Goal: Transaction & Acquisition: Book appointment/travel/reservation

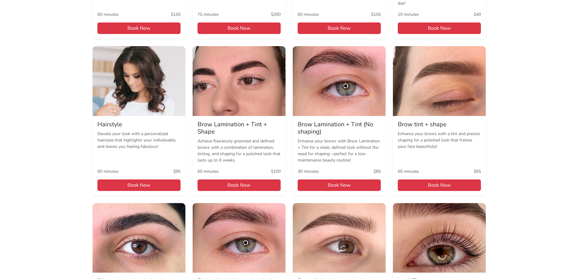
scroll to position [485, 0]
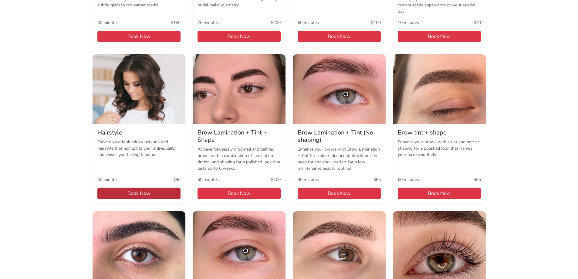
click at [120, 196] on span "Book Now" at bounding box center [138, 194] width 83 height 12
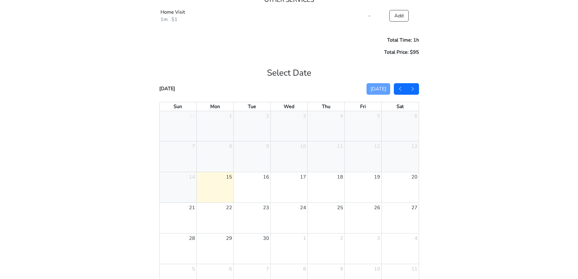
scroll to position [485, 0]
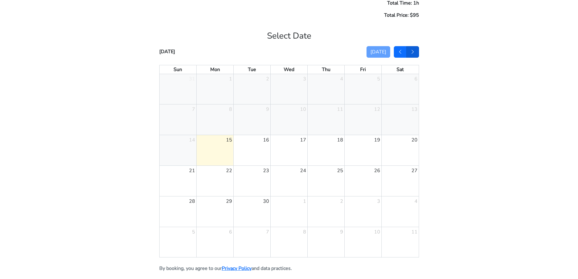
click at [416, 56] on button "button" at bounding box center [412, 52] width 13 height 12
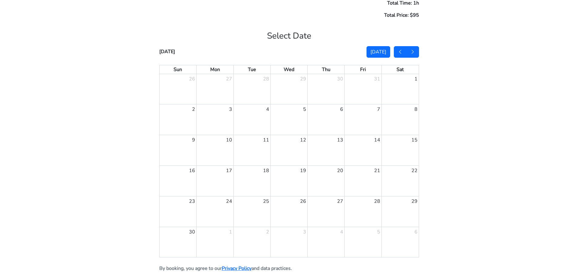
click at [414, 139] on link "15" at bounding box center [414, 140] width 8 height 10
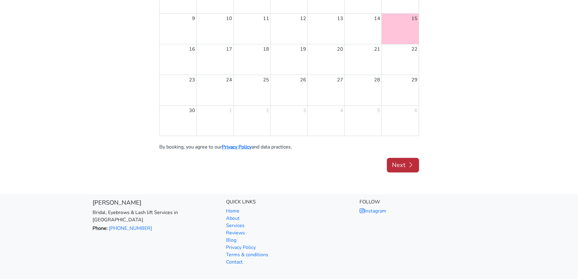
click at [417, 170] on button "Next" at bounding box center [403, 165] width 32 height 15
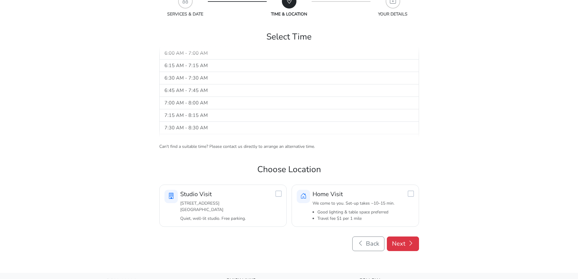
scroll to position [175, 0]
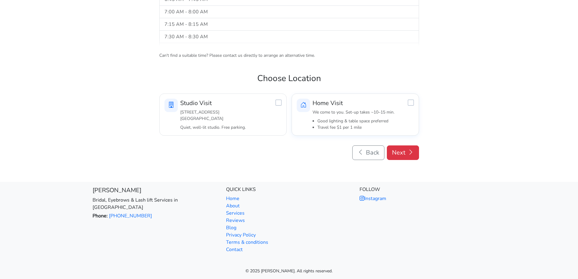
click at [344, 120] on li "Good lighting & table space preferred" at bounding box center [365, 121] width 96 height 6
click at [292, 93] on input "Home Visit We come to you. Set-up takes ~10–15 min. Good lighting & table space…" at bounding box center [291, 93] width 0 height 0
radio input "true"
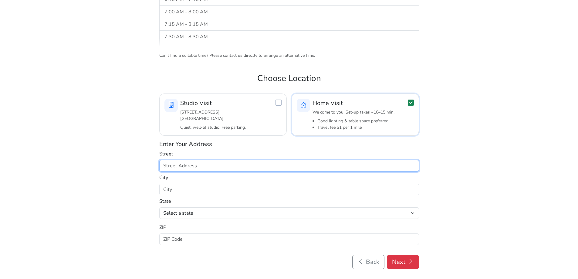
click at [227, 161] on input "text" at bounding box center [289, 166] width 260 height 12
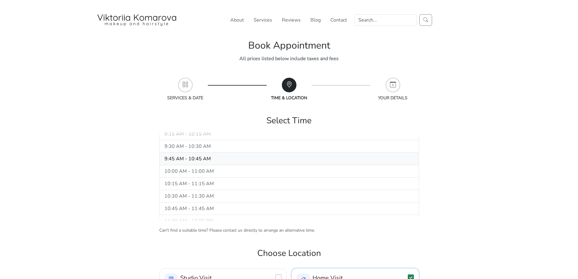
scroll to position [182, 0]
click at [191, 167] on button "10:15 AM - 11:15 AM" at bounding box center [289, 166] width 260 height 12
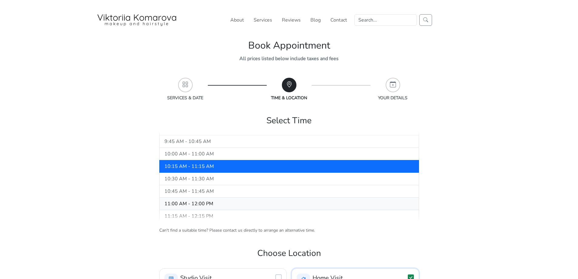
click at [202, 203] on button "11:00 AM - 12:00 PM" at bounding box center [289, 204] width 260 height 12
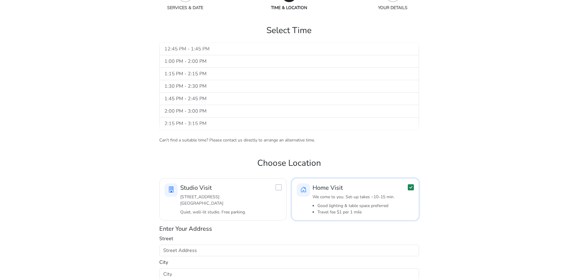
scroll to position [0, 0]
